Goal: Transaction & Acquisition: Purchase product/service

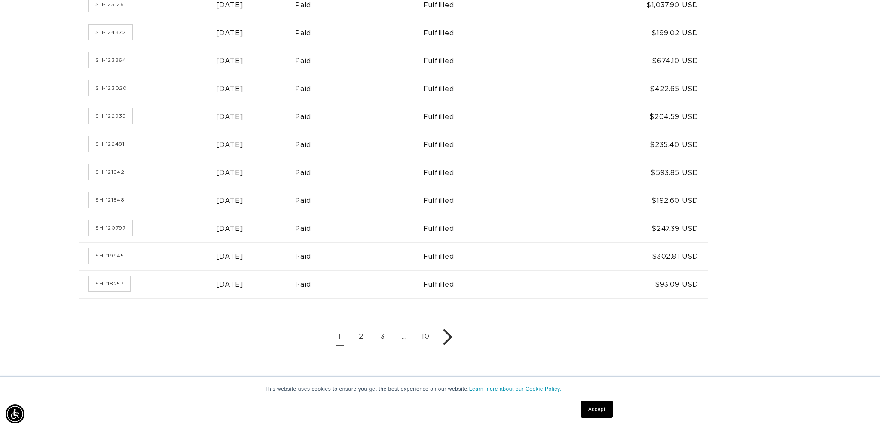
scroll to position [0, 1528]
click at [379, 331] on link "3" at bounding box center [382, 336] width 17 height 17
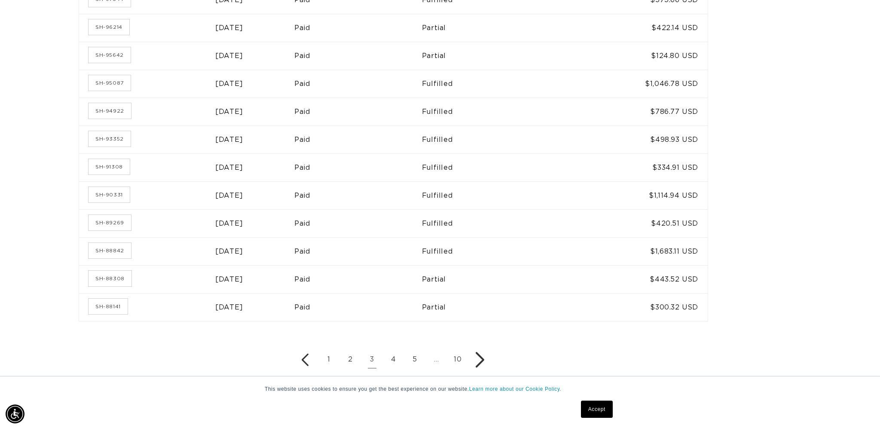
scroll to position [0, 1528]
drag, startPoint x: 399, startPoint y: 302, endPoint x: 392, endPoint y: 300, distance: 7.1
click at [398, 302] on td "Paid" at bounding box center [358, 307] width 128 height 28
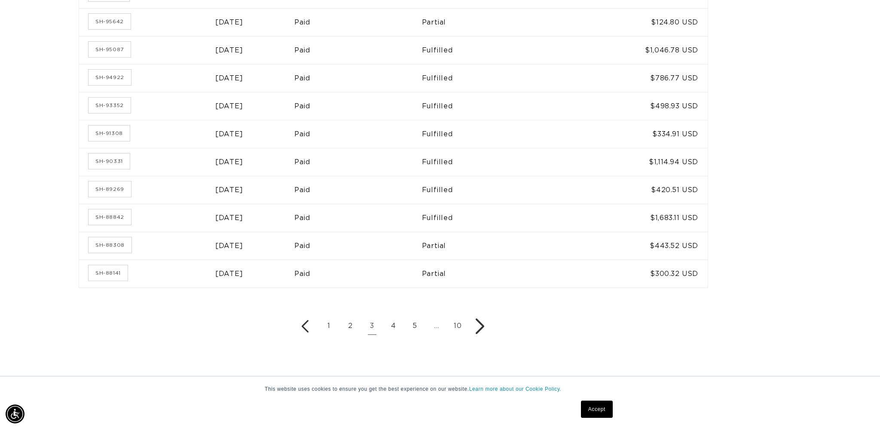
scroll to position [485, 0]
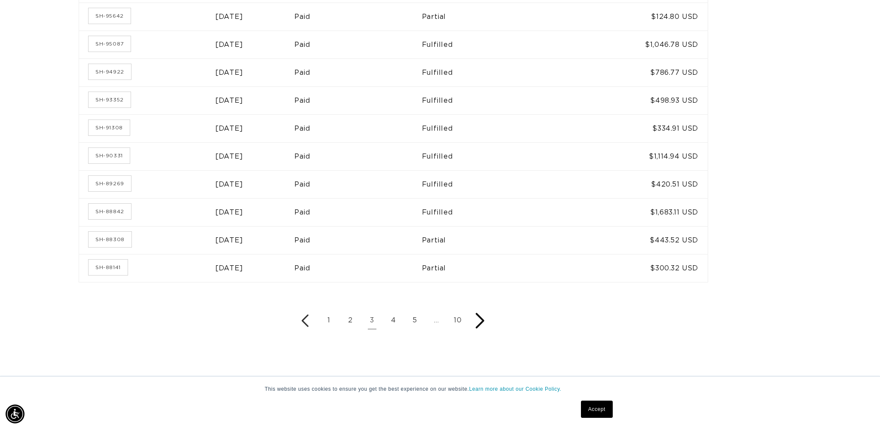
click at [476, 317] on icon "Next page" at bounding box center [479, 320] width 17 height 17
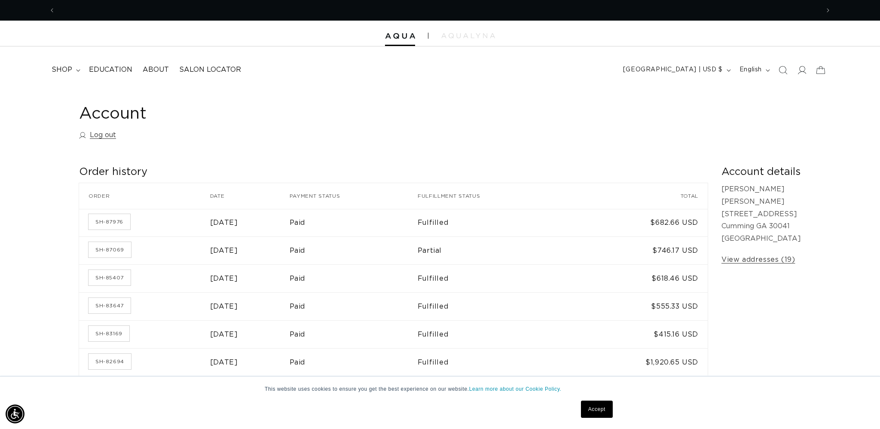
scroll to position [0, 764]
click at [114, 219] on link "SH-87976" at bounding box center [110, 221] width 42 height 15
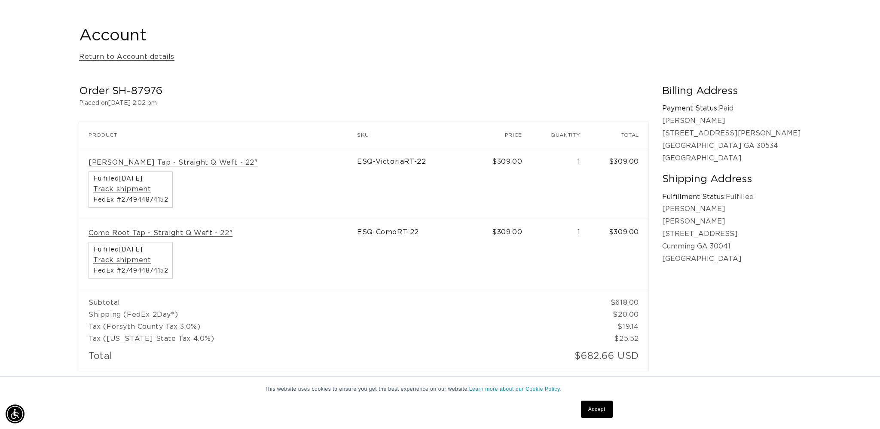
scroll to position [67, 0]
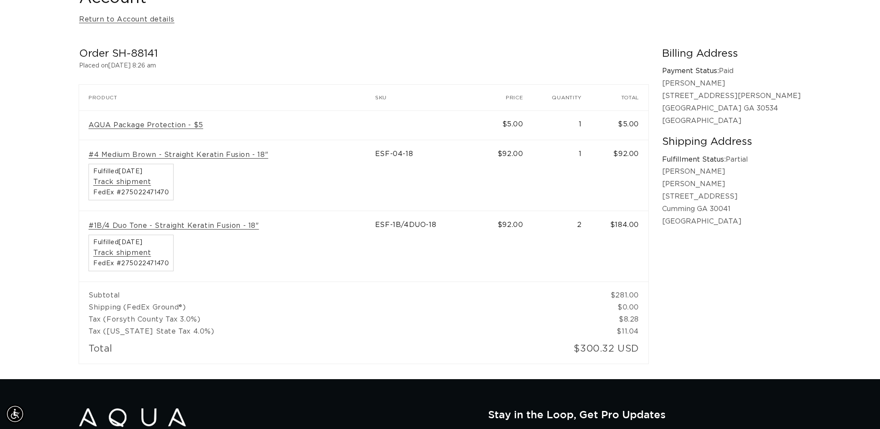
scroll to position [0, 764]
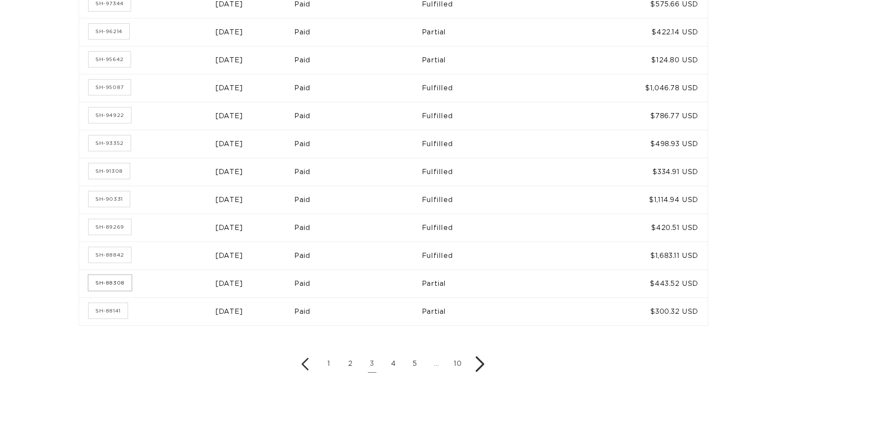
click at [114, 285] on td "SH-88308" at bounding box center [147, 283] width 136 height 28
click at [114, 283] on link "SH-88308" at bounding box center [110, 282] width 43 height 15
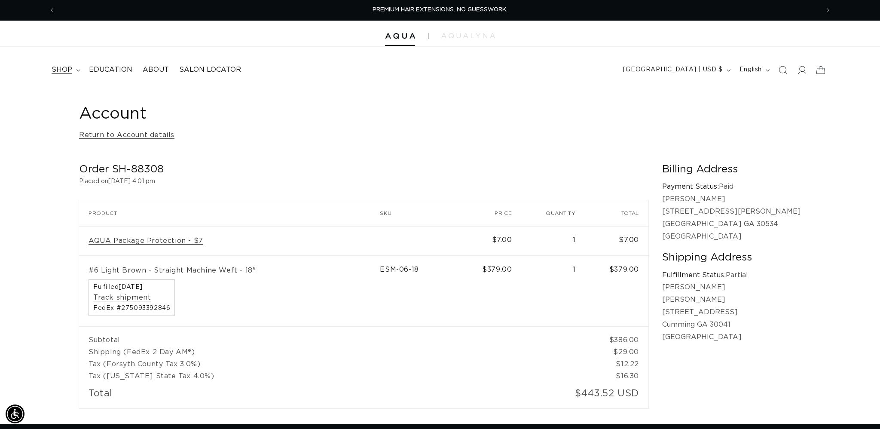
click at [64, 68] on span "shop" at bounding box center [62, 69] width 21 height 9
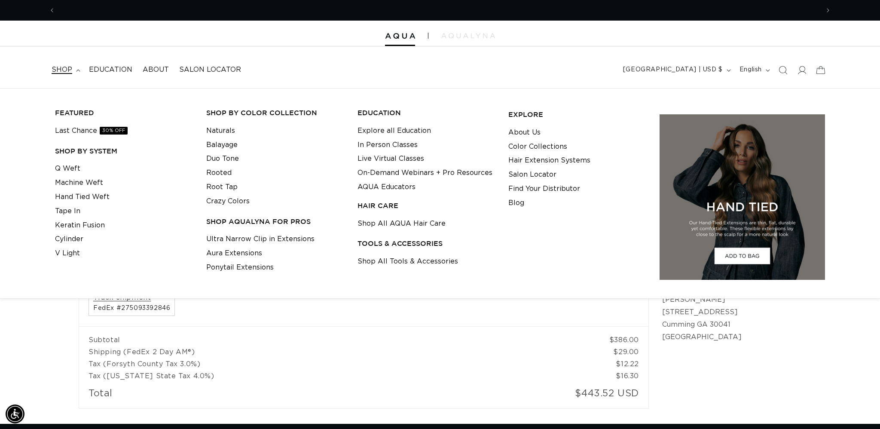
scroll to position [0, 764]
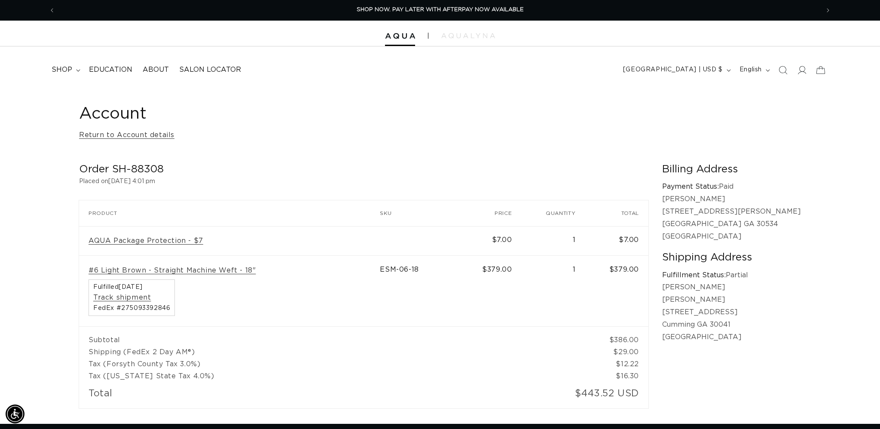
click at [198, 339] on td "Subtotal" at bounding box center [332, 336] width 506 height 20
click at [73, 69] on summary "shop" at bounding box center [64, 69] width 37 height 19
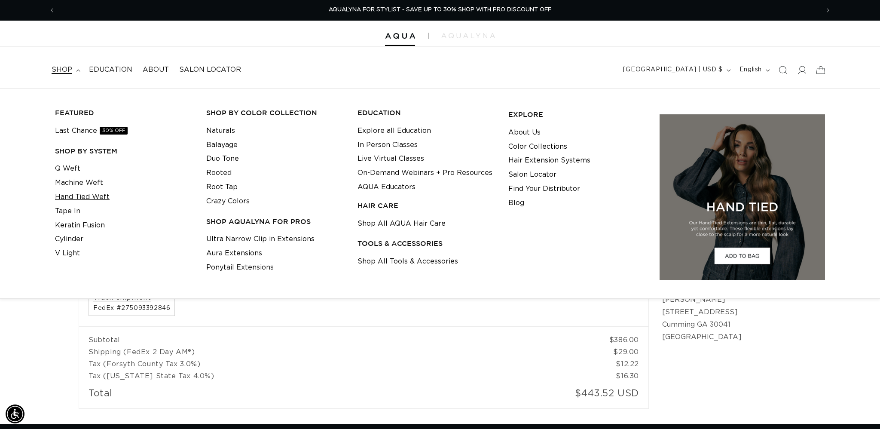
click at [87, 190] on link "Hand Tied Weft" at bounding box center [82, 197] width 55 height 14
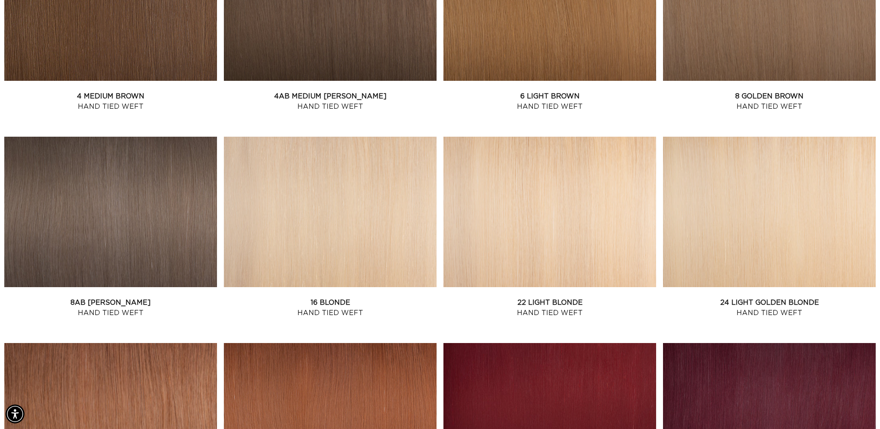
scroll to position [629, 2]
click at [461, 91] on link "6 Light Brown Hand Tied Weft" at bounding box center [549, 101] width 213 height 21
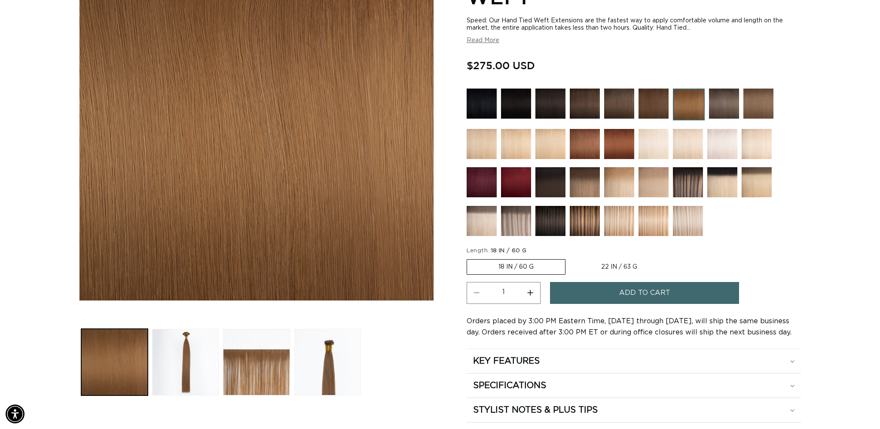
scroll to position [0, 764]
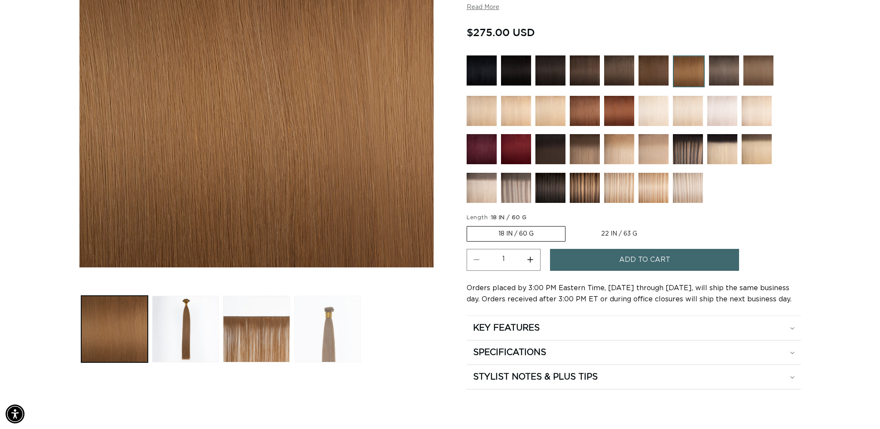
click at [318, 322] on button "Load image 4 in gallery view" at bounding box center [327, 329] width 67 height 67
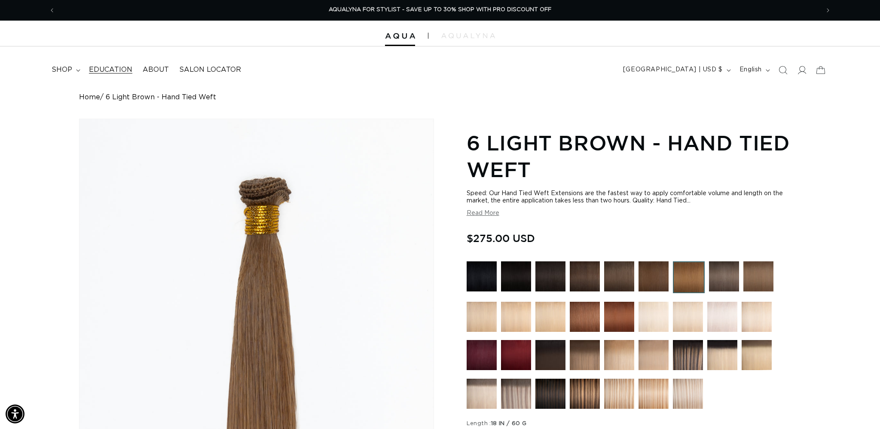
scroll to position [0, 0]
click at [78, 70] on icon at bounding box center [78, 70] width 4 height 2
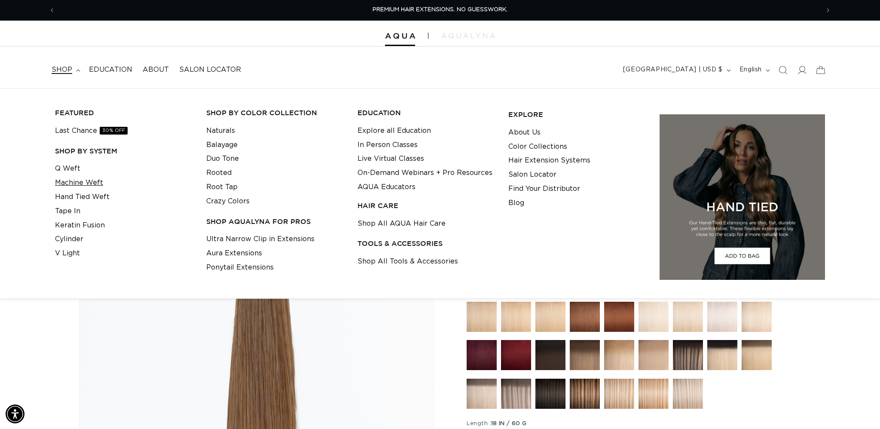
click at [95, 180] on link "Machine Weft" at bounding box center [79, 183] width 48 height 14
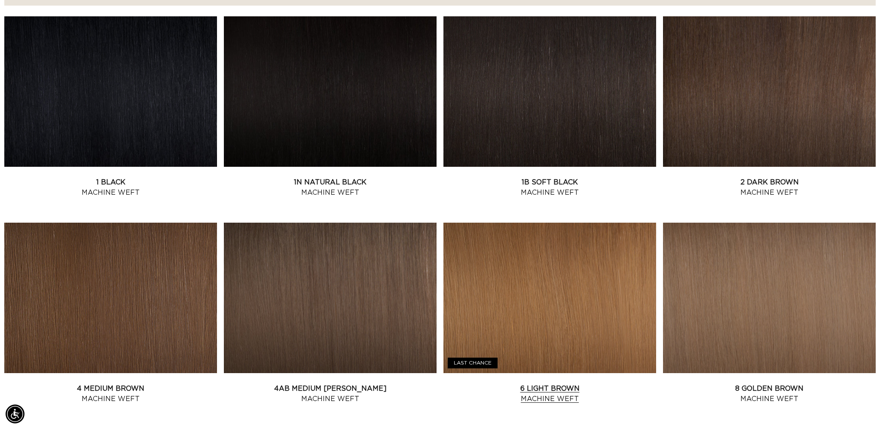
scroll to position [334, 0]
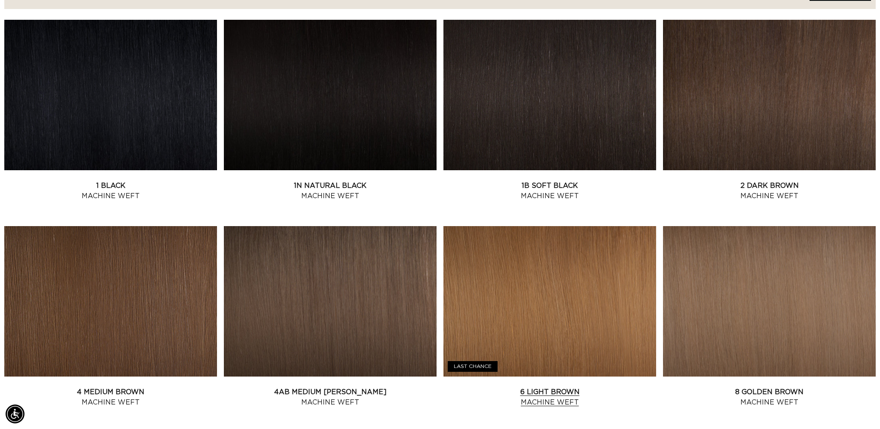
click at [527, 387] on link "6 Light Brown Machine Weft" at bounding box center [549, 397] width 213 height 21
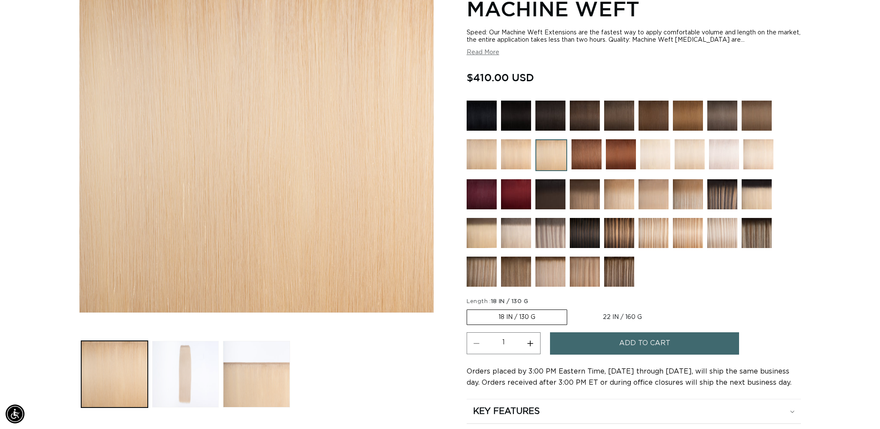
click at [195, 366] on button "Load image 2 in gallery view" at bounding box center [185, 374] width 67 height 67
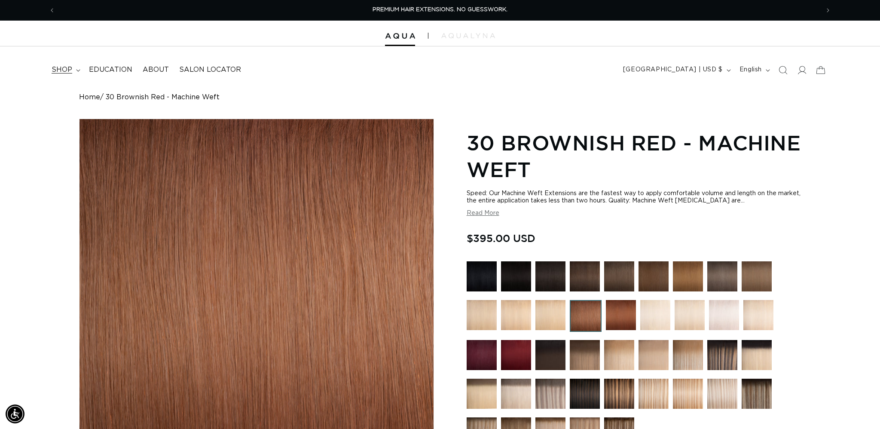
click at [70, 72] on span "shop" at bounding box center [62, 69] width 21 height 9
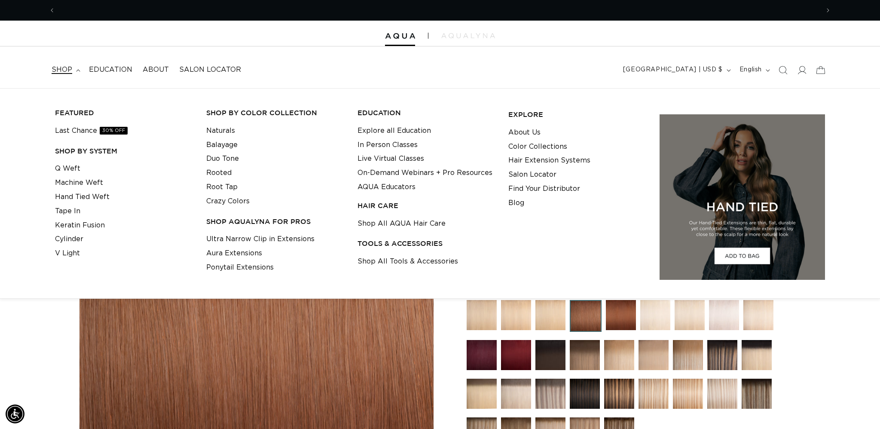
scroll to position [0, 764]
click at [92, 184] on link "Machine Weft" at bounding box center [79, 183] width 48 height 14
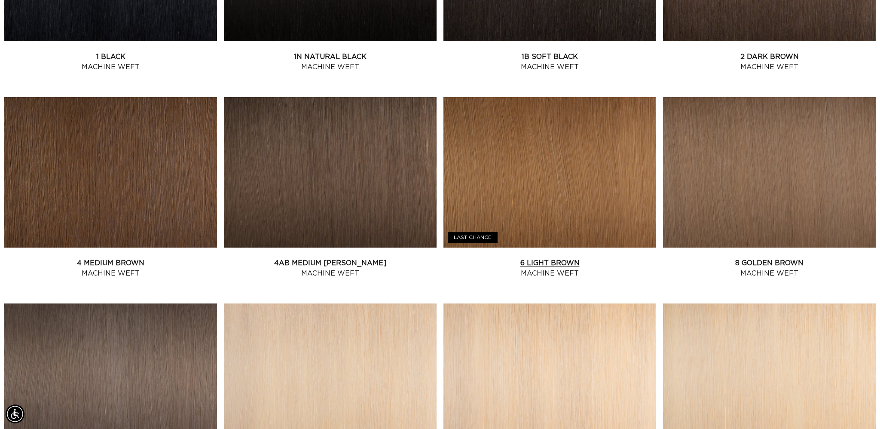
scroll to position [0, 764]
click at [542, 258] on link "6 Light Brown Machine Weft" at bounding box center [549, 268] width 213 height 21
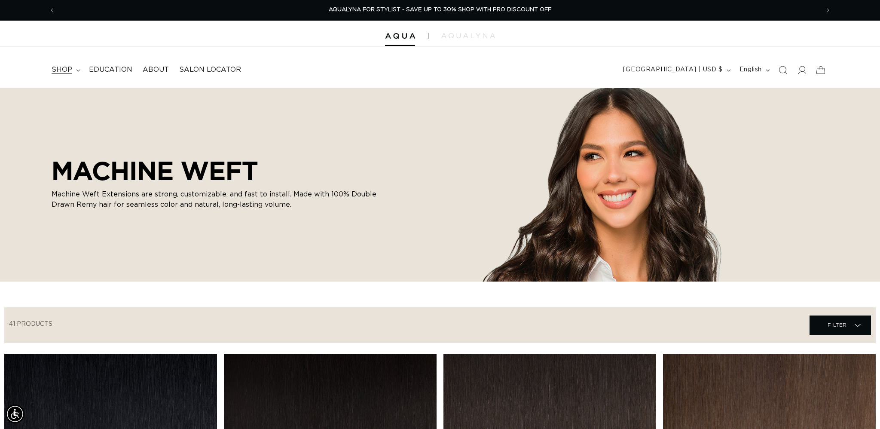
scroll to position [0, 0]
click at [66, 67] on span "shop" at bounding box center [62, 69] width 21 height 9
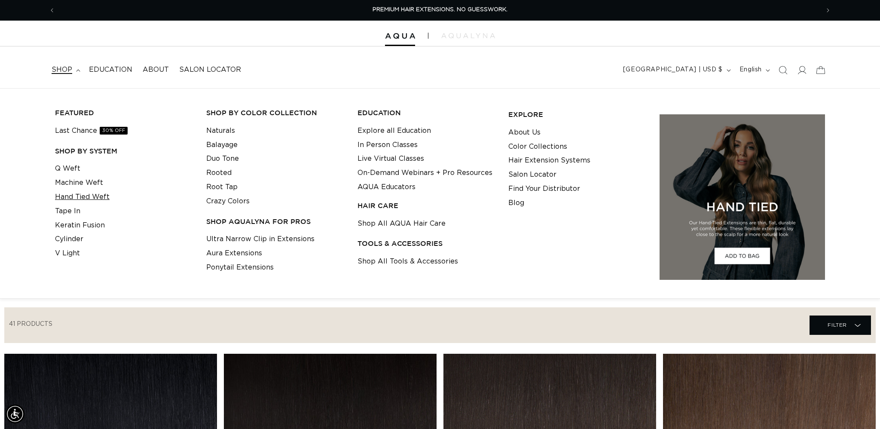
click at [84, 192] on link "Hand Tied Weft" at bounding box center [82, 197] width 55 height 14
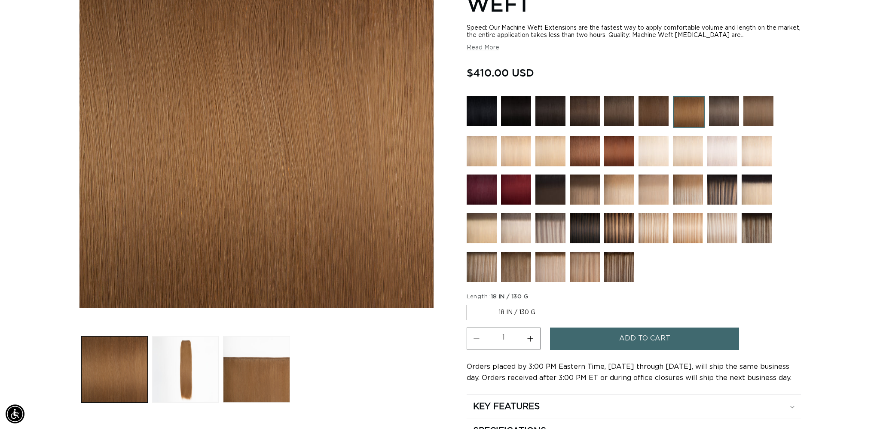
scroll to position [0, 764]
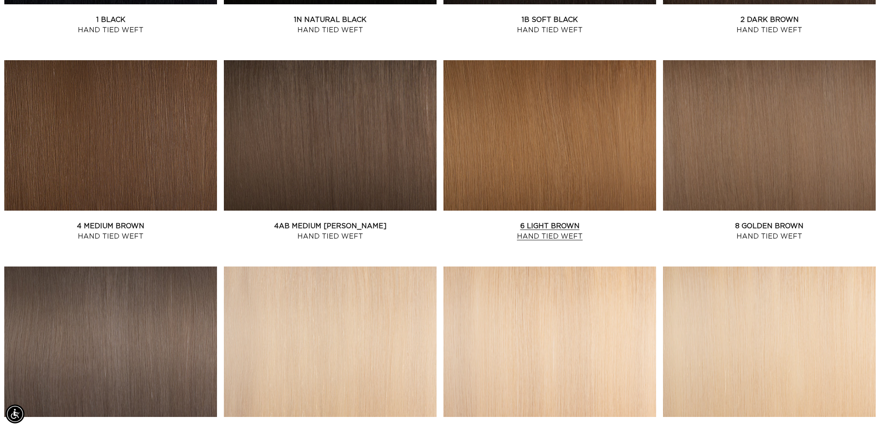
scroll to position [0, 764]
click at [535, 221] on link "6 Light Brown Hand Tied Weft" at bounding box center [549, 231] width 213 height 21
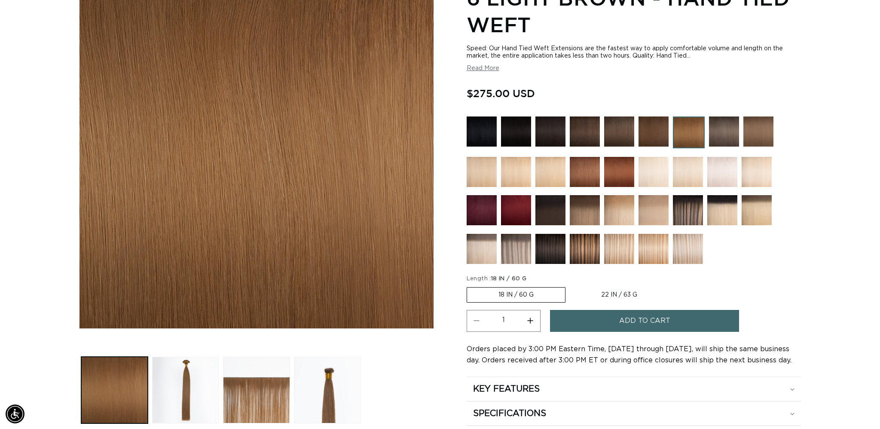
click at [611, 295] on label "22 IN / 63 G Variant sold out or unavailable" at bounding box center [619, 294] width 99 height 15
click at [570, 286] on input "22 IN / 63 G Variant sold out or unavailable" at bounding box center [570, 285] width 0 height 0
radio input "true"
click at [629, 291] on label "22 IN / 63 G Variant sold out or unavailable" at bounding box center [619, 294] width 100 height 15
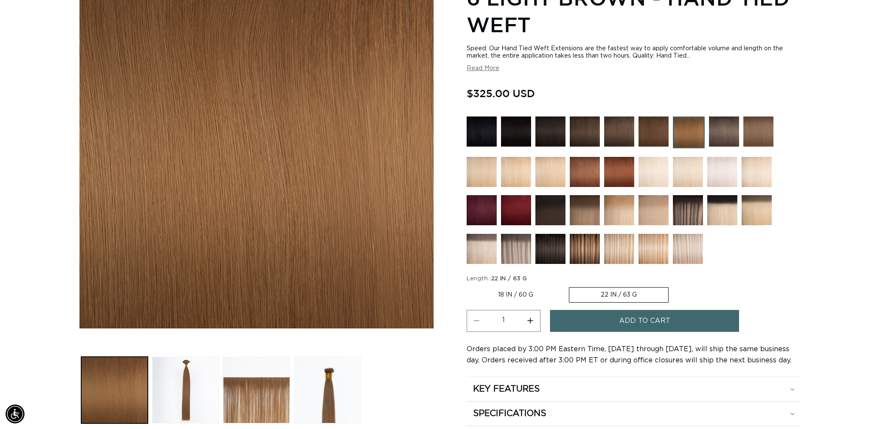
click at [569, 286] on input "22 IN / 63 G Variant sold out or unavailable" at bounding box center [569, 285] width 0 height 0
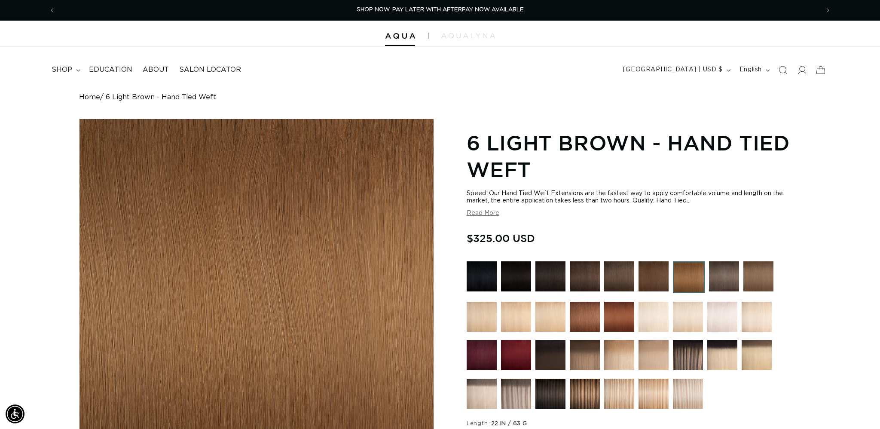
scroll to position [0, 0]
click at [55, 66] on span "shop" at bounding box center [62, 69] width 21 height 9
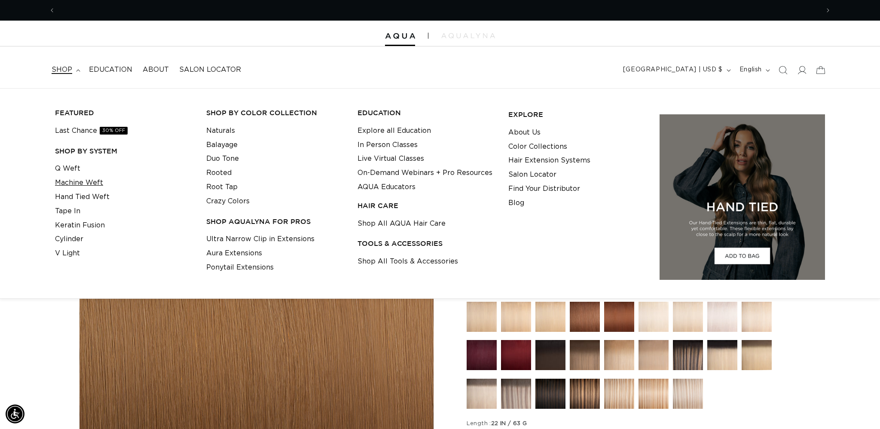
scroll to position [0, 1528]
click at [88, 182] on link "Machine Weft" at bounding box center [79, 183] width 48 height 14
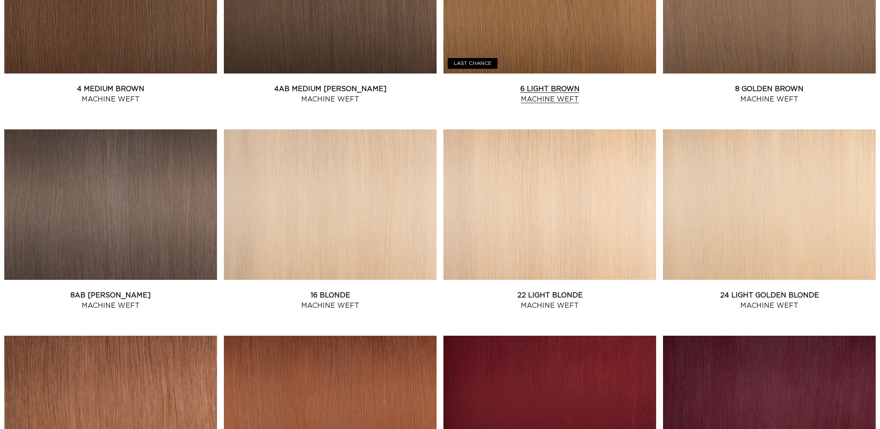
scroll to position [637, 0]
click at [521, 84] on link "6 Light Brown Machine Weft" at bounding box center [549, 94] width 213 height 21
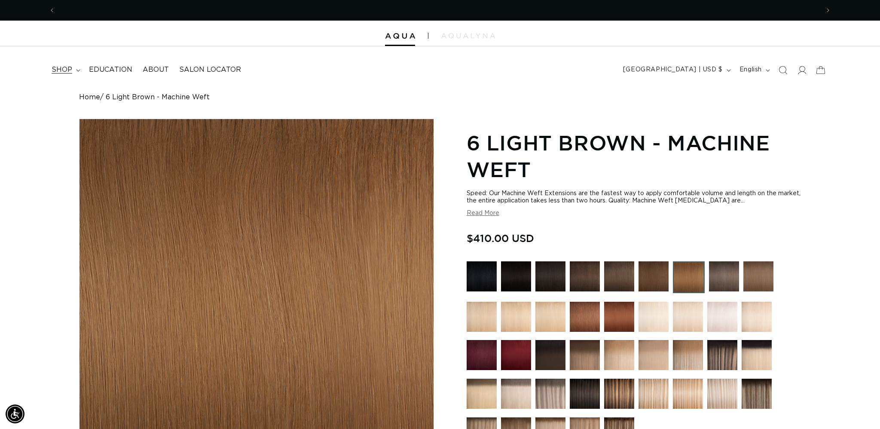
scroll to position [0, 764]
click at [59, 63] on summary "shop" at bounding box center [64, 69] width 37 height 19
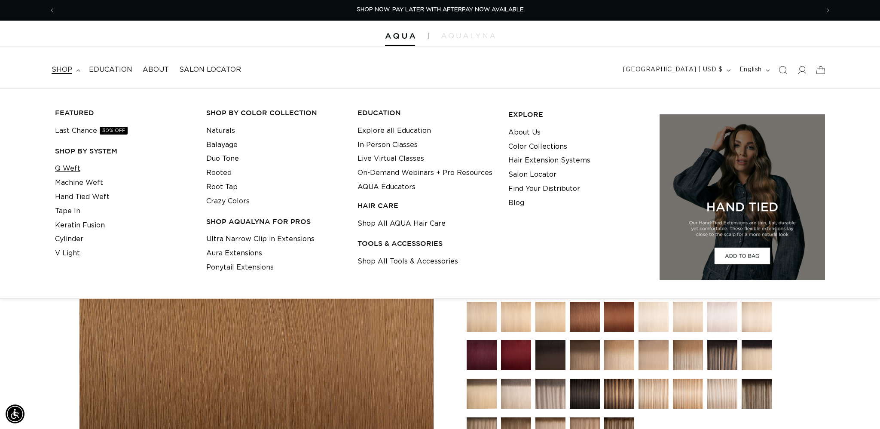
click at [76, 167] on link "Q Weft" at bounding box center [67, 169] width 25 height 14
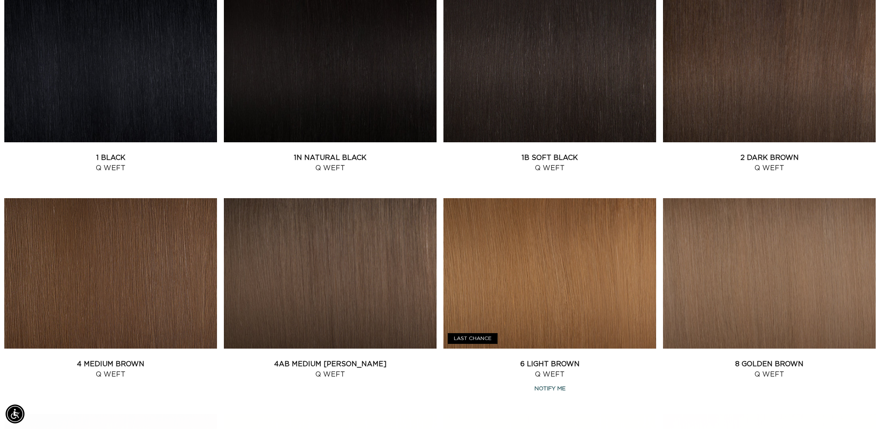
scroll to position [367, 0]
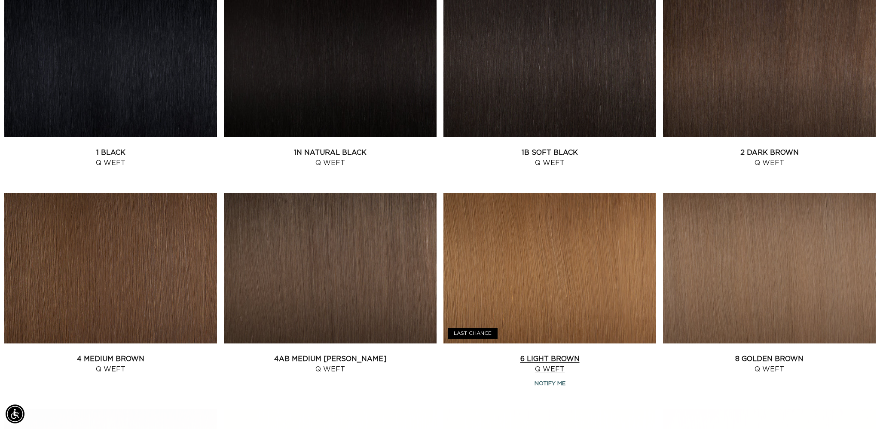
click at [495, 354] on link "6 Light Brown Q Weft" at bounding box center [549, 364] width 213 height 21
